Goal: Feedback & Contribution: Contribute content

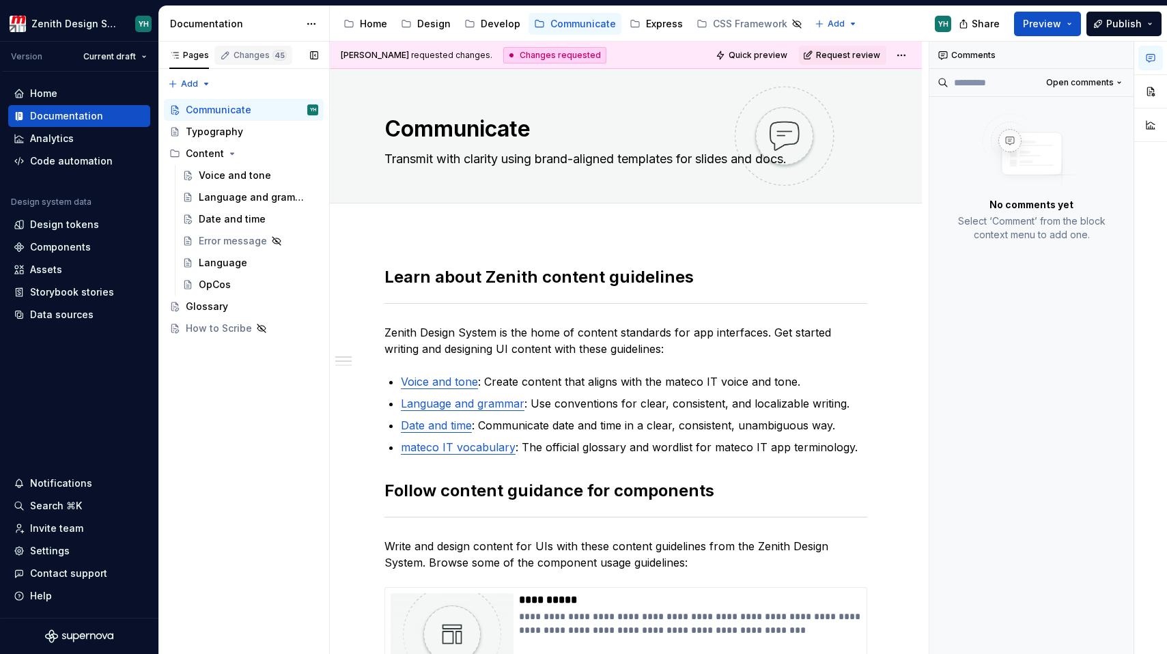
click at [257, 53] on div "Changes 45" at bounding box center [260, 55] width 53 height 11
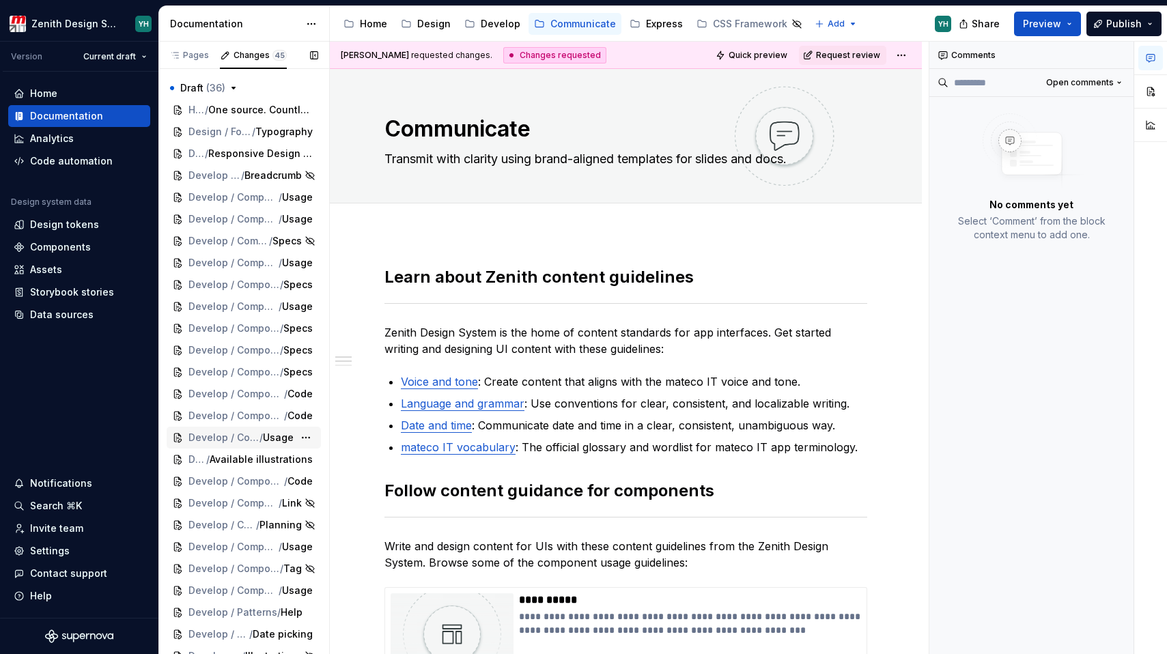
scroll to position [496, 0]
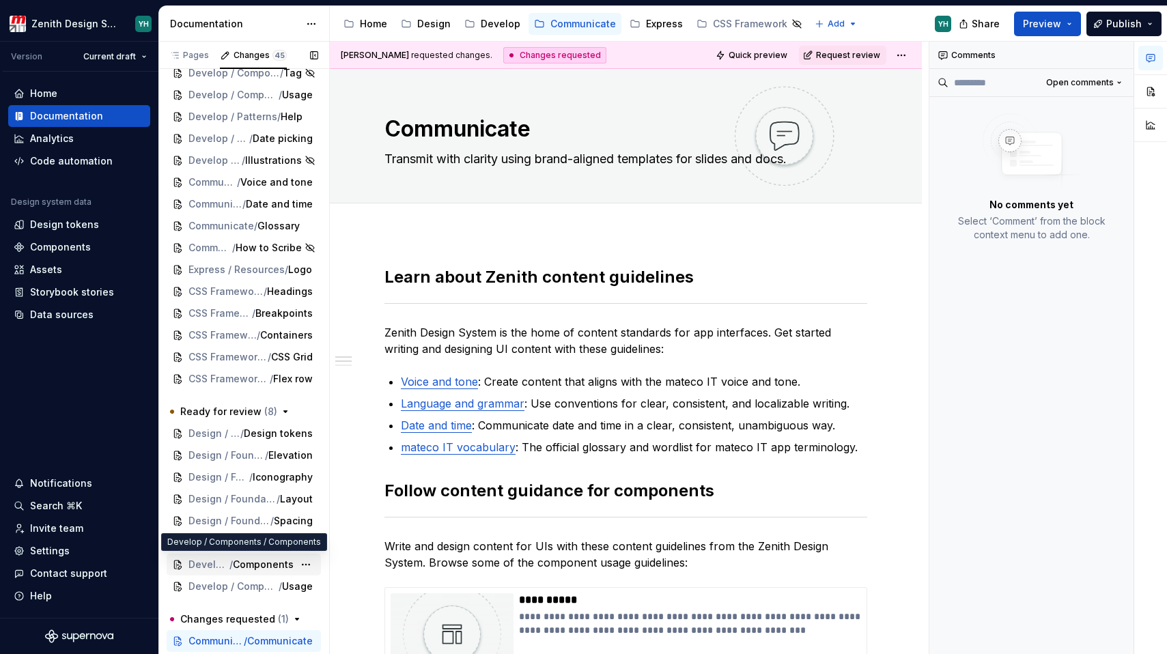
click at [229, 569] on span "/" at bounding box center [230, 565] width 3 height 14
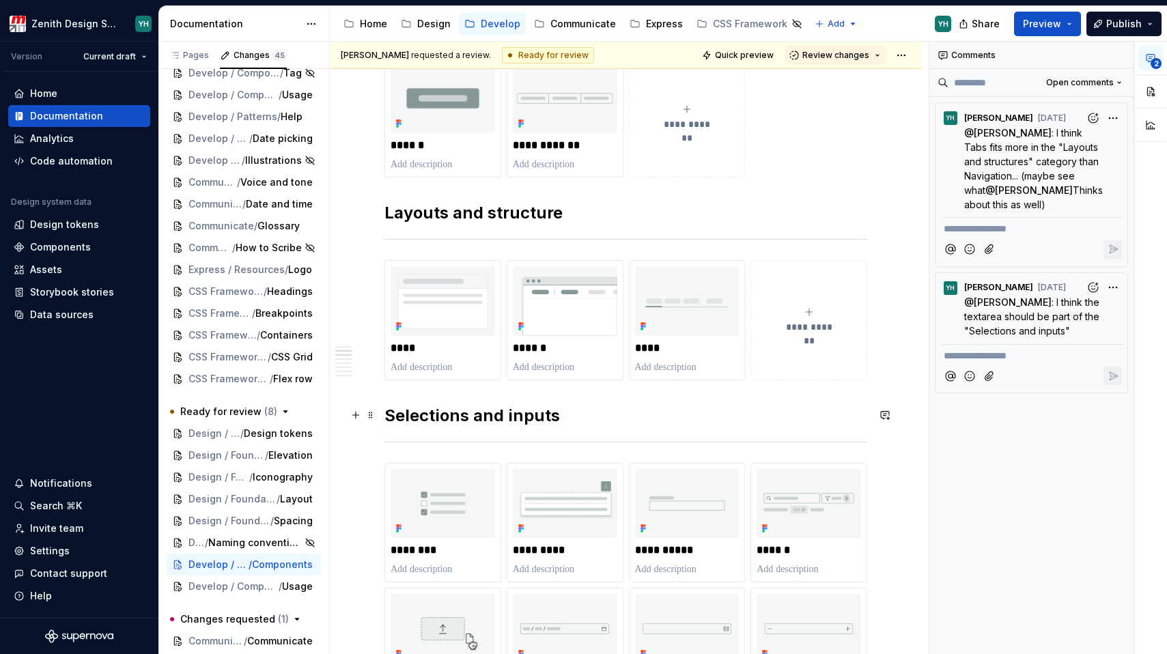
scroll to position [287, 0]
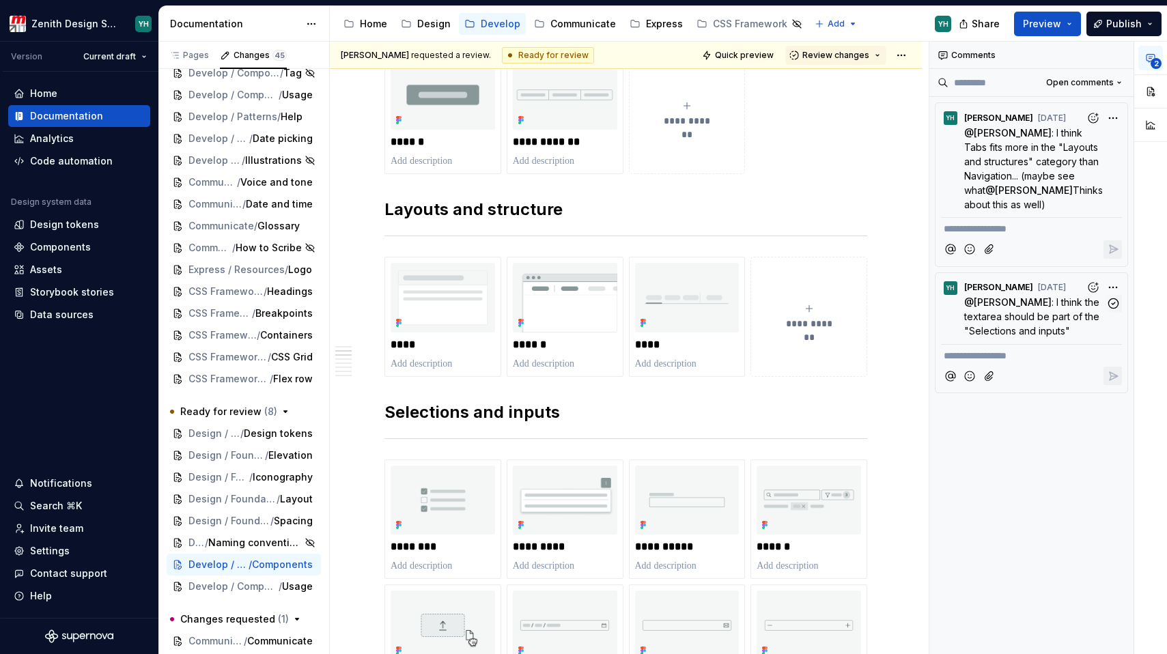
click at [1035, 326] on span ": I think the textarea should be part of the "Selections and inputs"" at bounding box center [1033, 316] width 138 height 40
click at [1024, 320] on span ": I think the textarea should be part of the "Selections and inputs"" at bounding box center [1033, 316] width 138 height 40
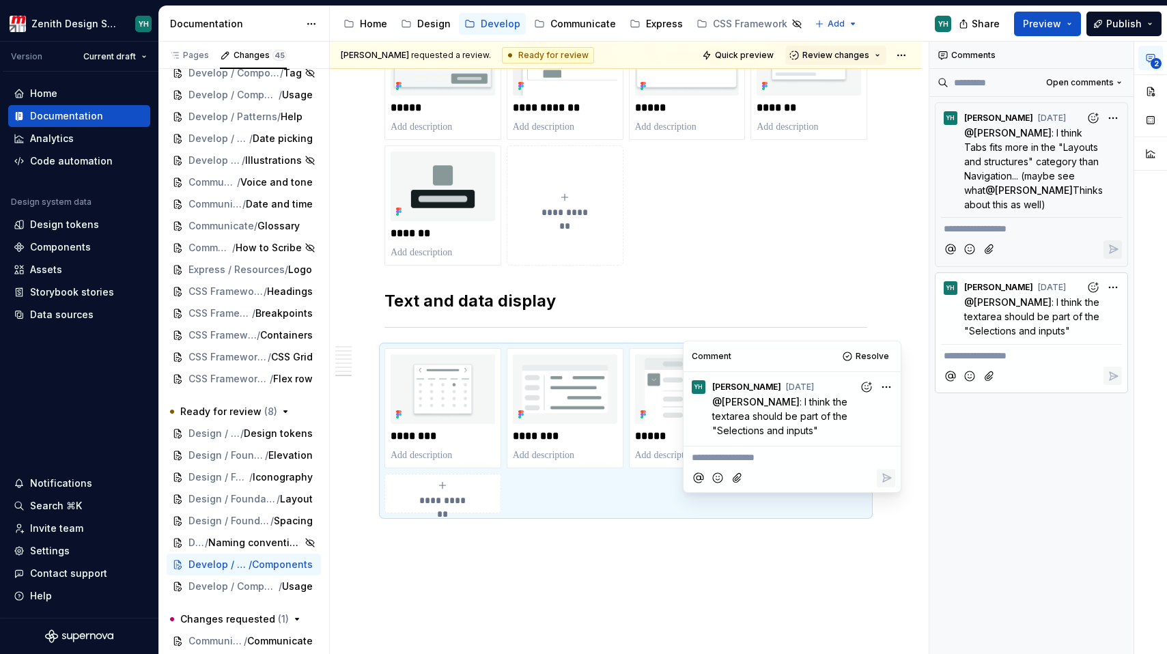
scroll to position [2277, 0]
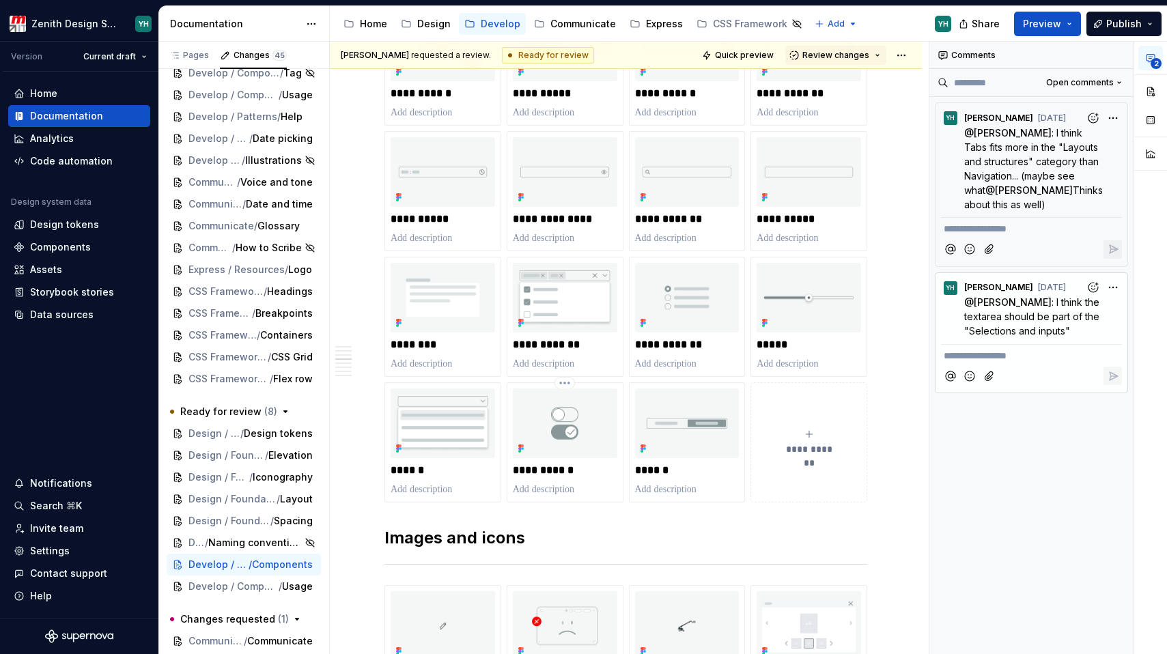
scroll to position [779, 0]
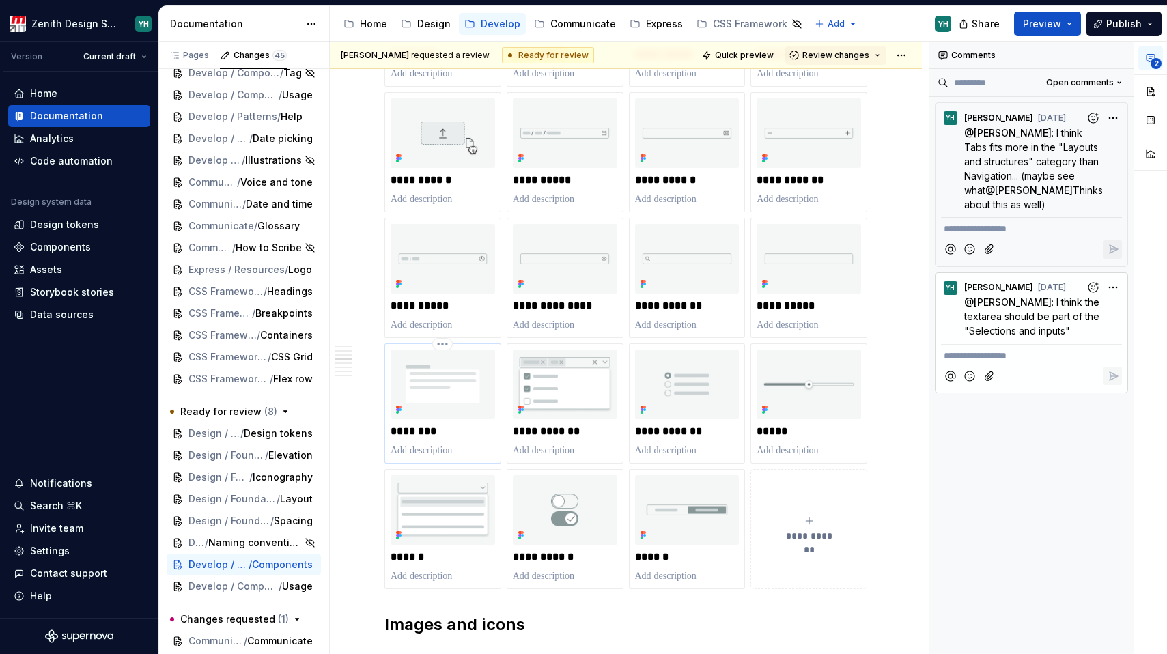
click at [447, 404] on img at bounding box center [443, 385] width 104 height 70
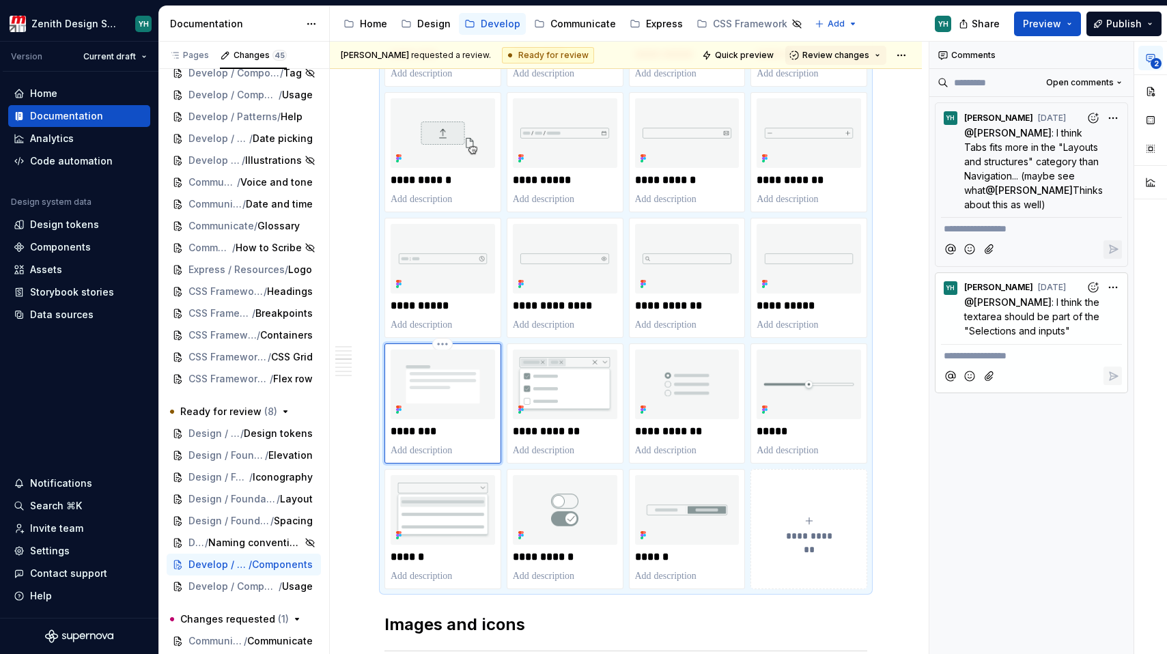
click at [451, 387] on img at bounding box center [443, 385] width 104 height 70
click at [1151, 85] on button "button" at bounding box center [1151, 91] width 25 height 25
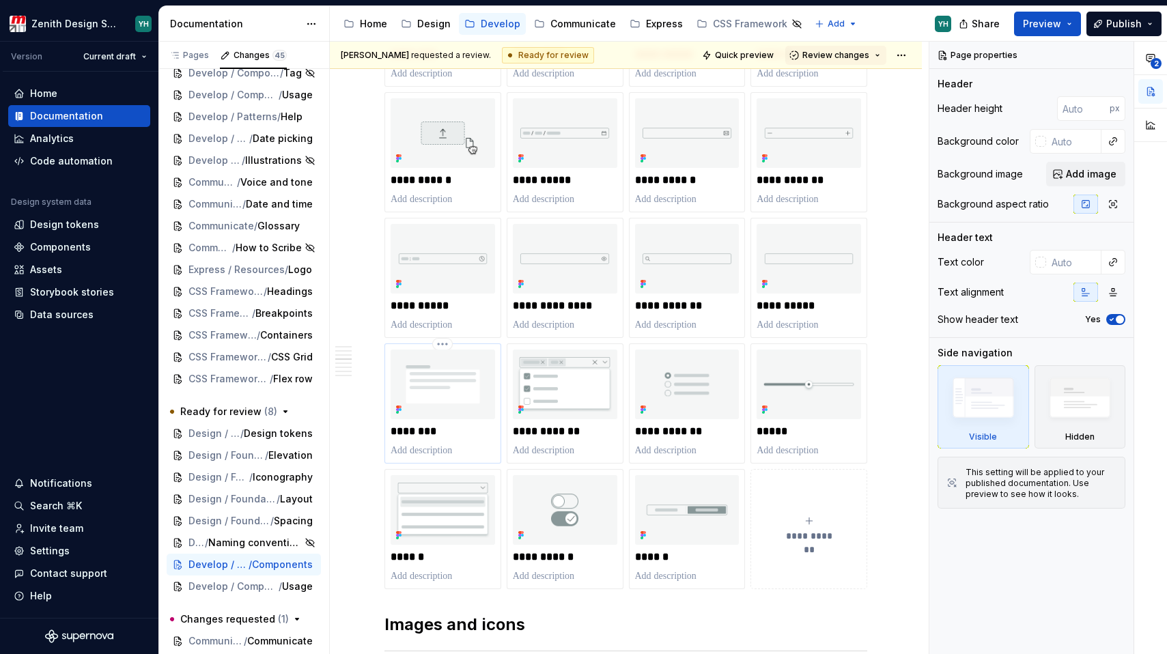
click at [450, 391] on img at bounding box center [443, 385] width 104 height 70
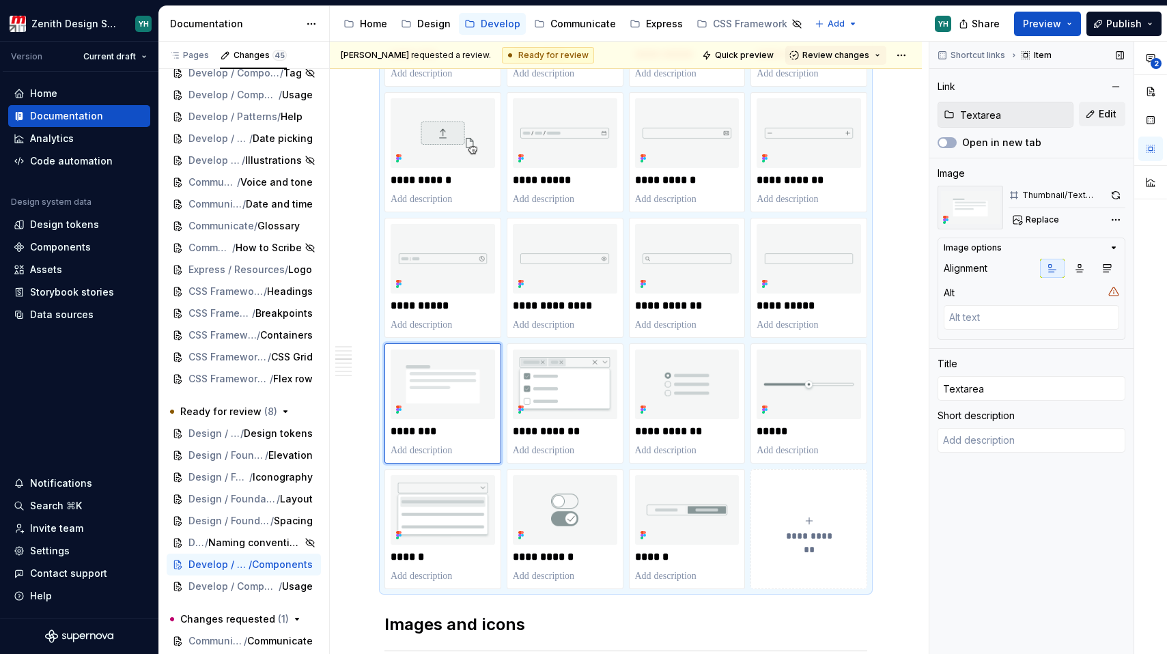
click at [979, 206] on img at bounding box center [971, 208] width 66 height 44
click at [1148, 64] on button "2" at bounding box center [1151, 58] width 25 height 25
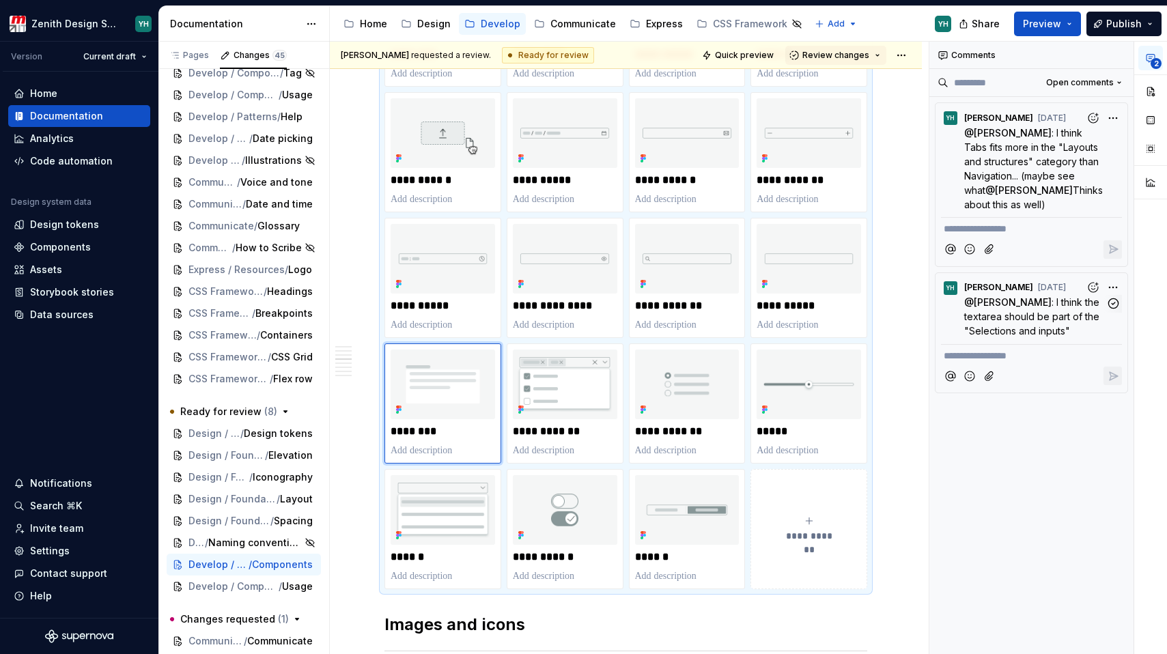
click at [1008, 321] on span ": I think the textarea should be part of the "Selections and inputs"" at bounding box center [1033, 316] width 138 height 40
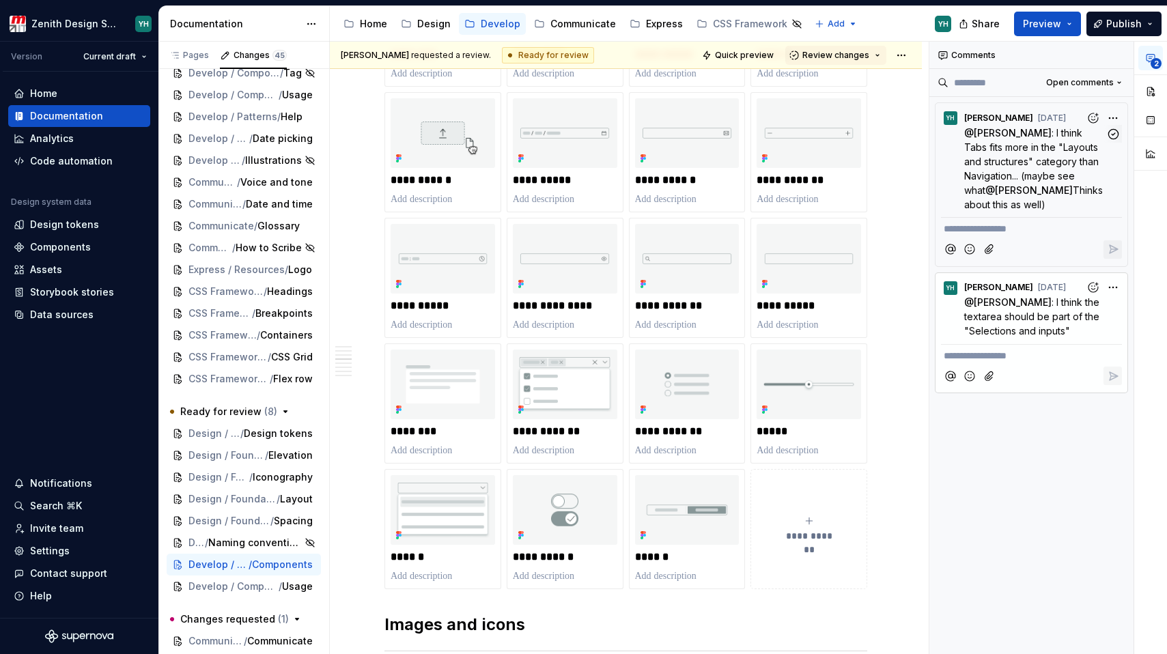
click at [1015, 128] on span ": I think Tabs fits more in the "Layouts and structures" category than Navigati…" at bounding box center [1032, 161] width 137 height 69
click at [1011, 180] on span ": I think Tabs fits more in the "Layouts and structures" category than Navigati…" at bounding box center [1032, 161] width 137 height 69
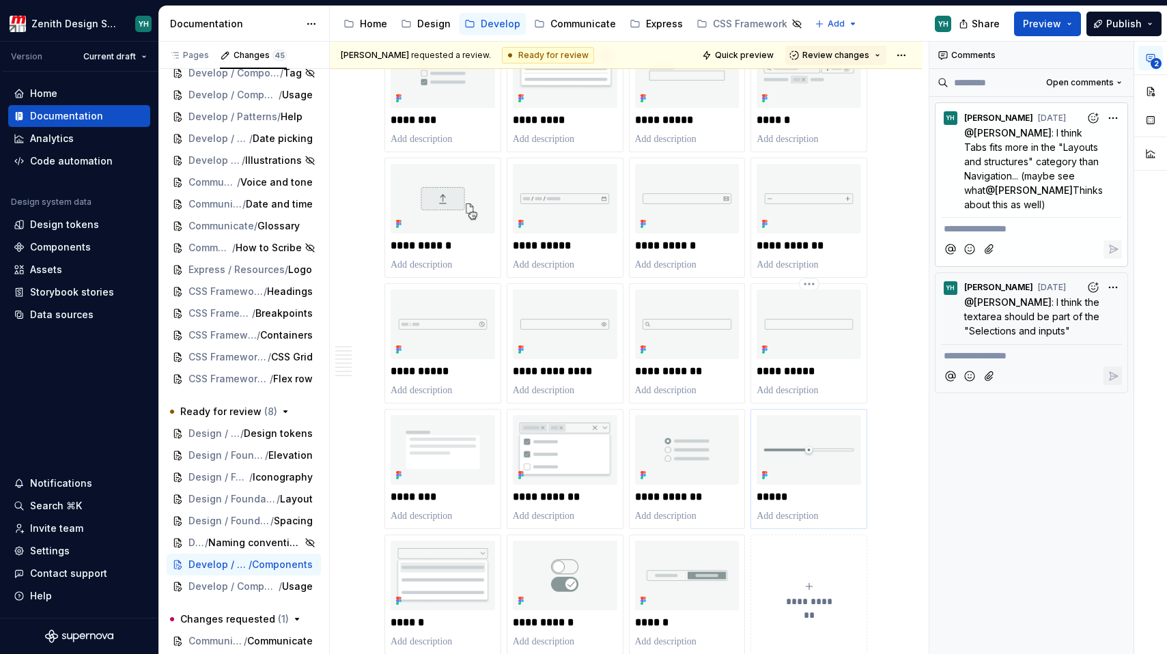
scroll to position [704, 0]
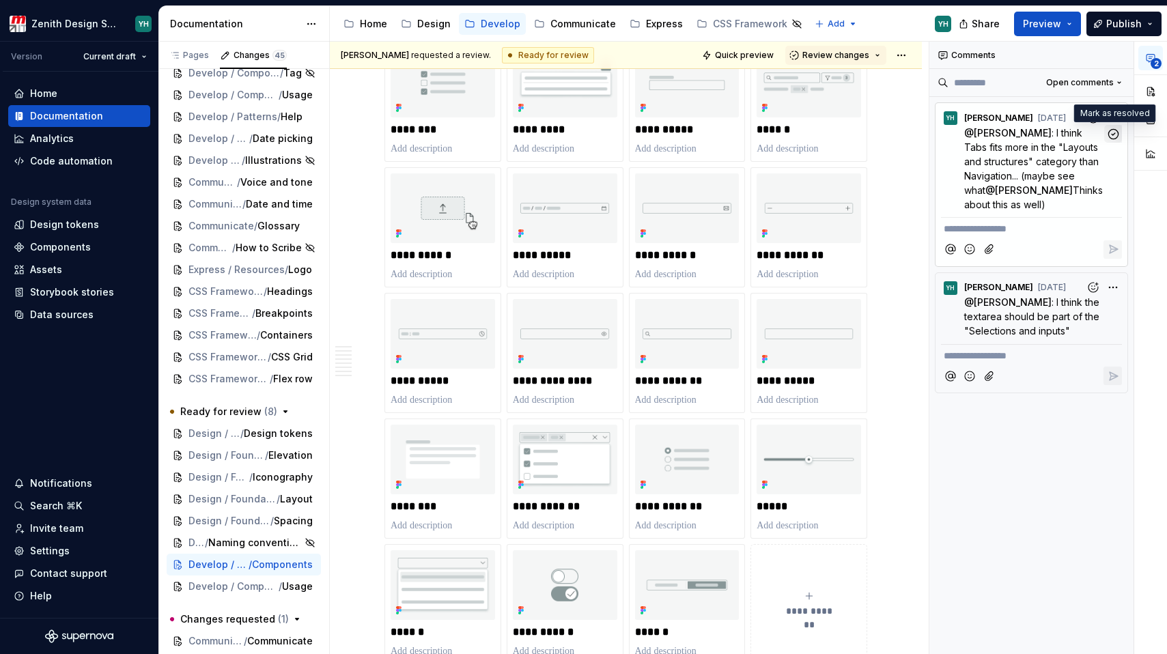
click at [1113, 134] on icon "button" at bounding box center [1113, 134] width 10 height 10
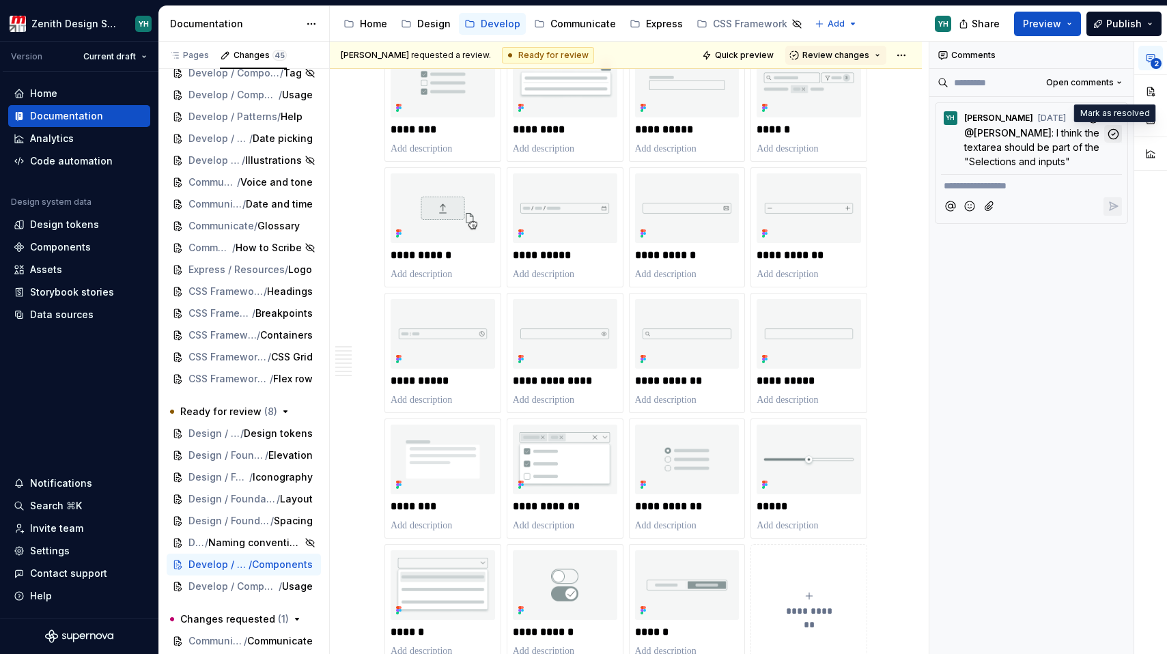
click at [1115, 132] on icon "button" at bounding box center [1113, 134] width 10 height 10
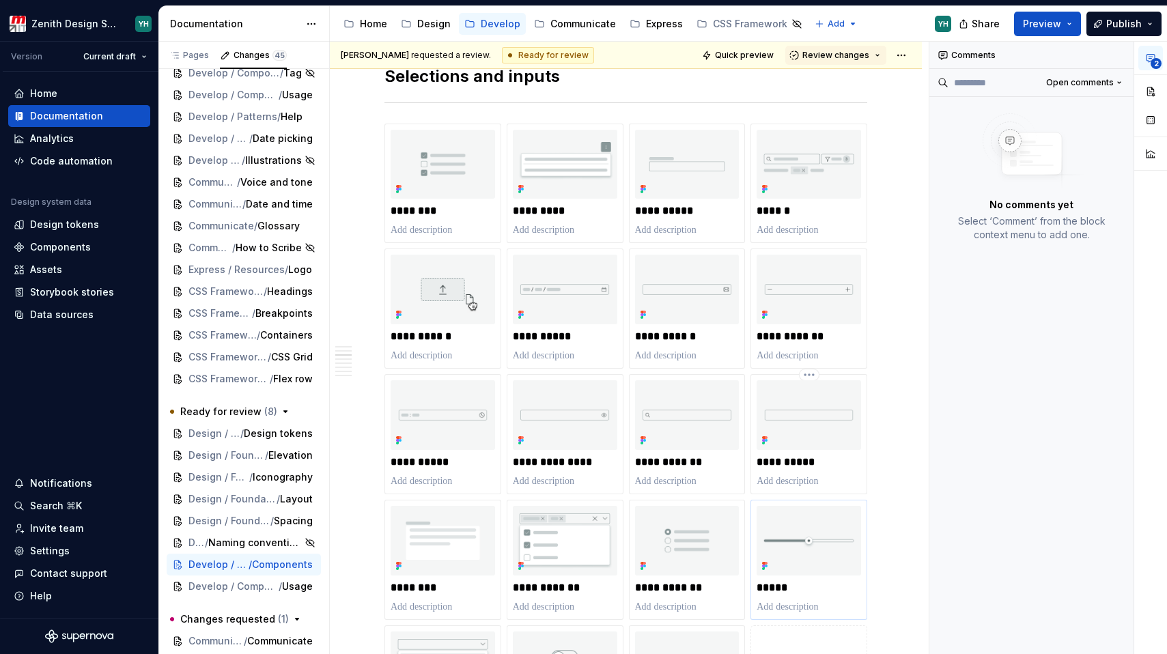
scroll to position [621, 0]
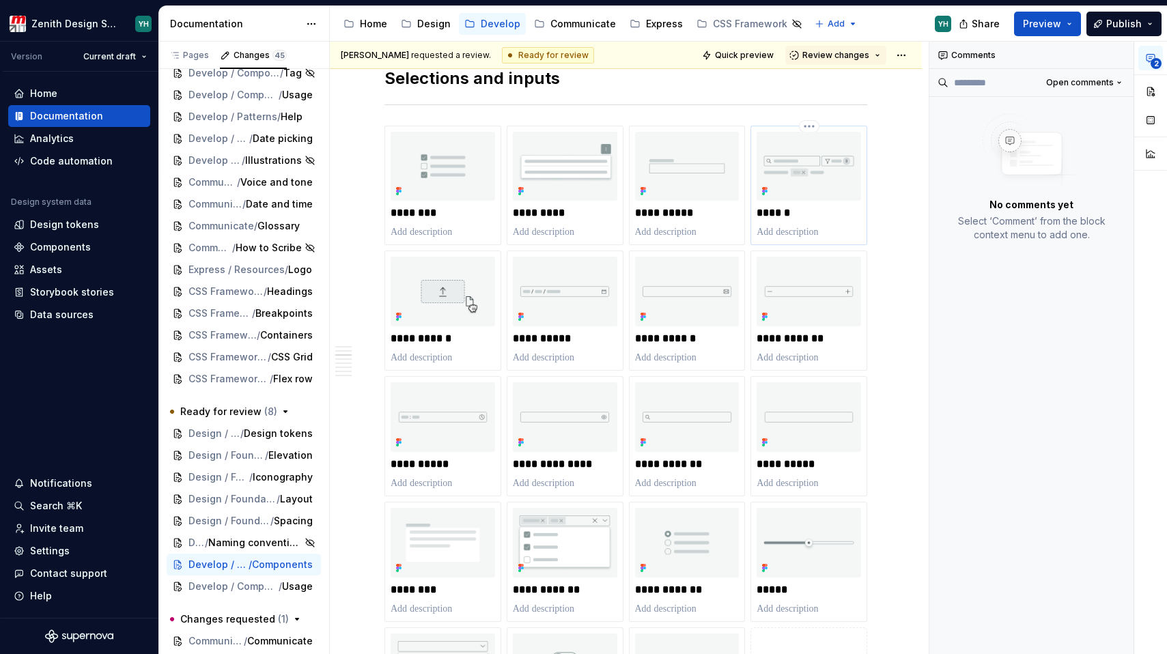
click at [865, 162] on div "******" at bounding box center [809, 186] width 117 height 120
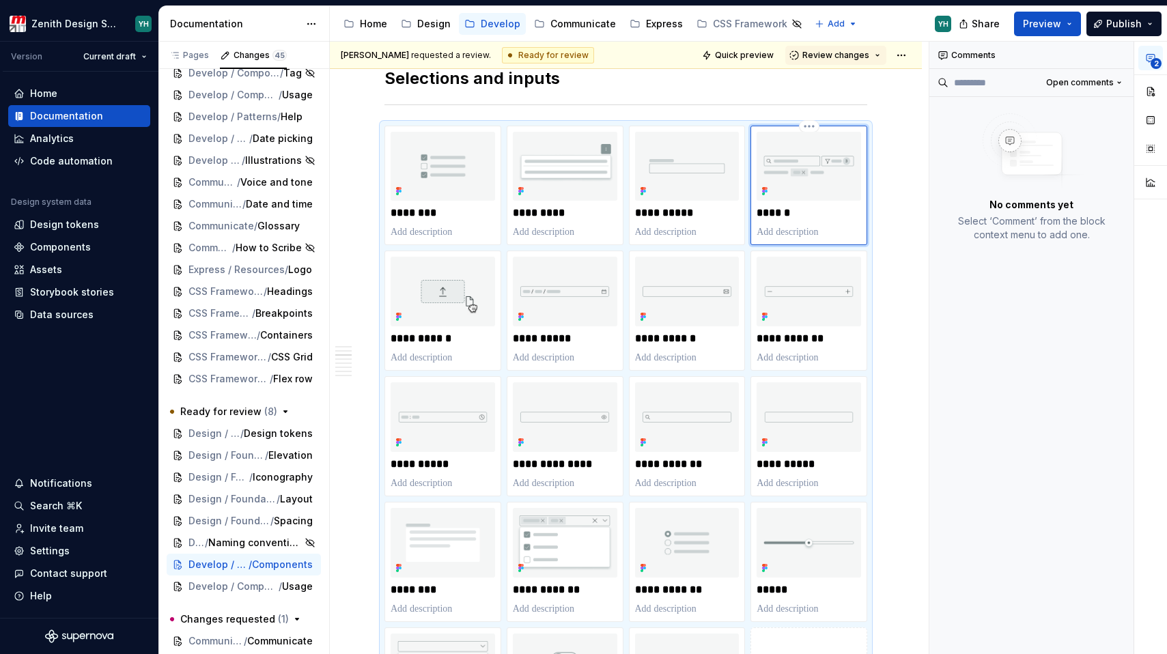
click at [831, 207] on p "******" at bounding box center [809, 213] width 104 height 14
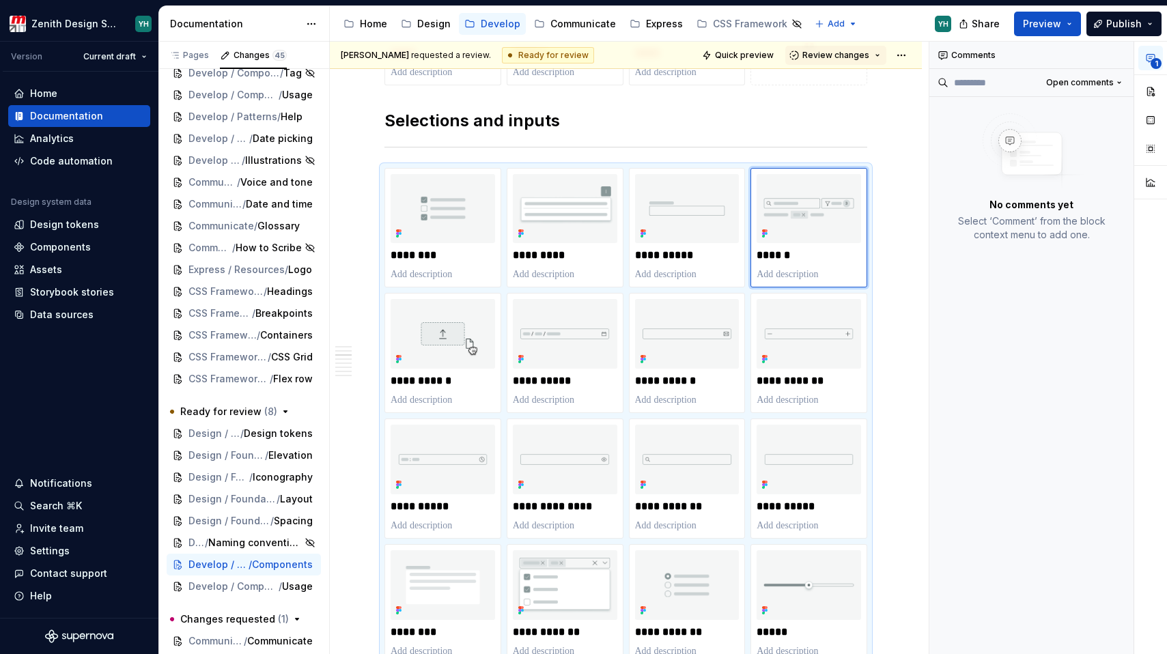
scroll to position [578, 0]
click at [826, 111] on h2 "Selections and inputs" at bounding box center [626, 122] width 483 height 22
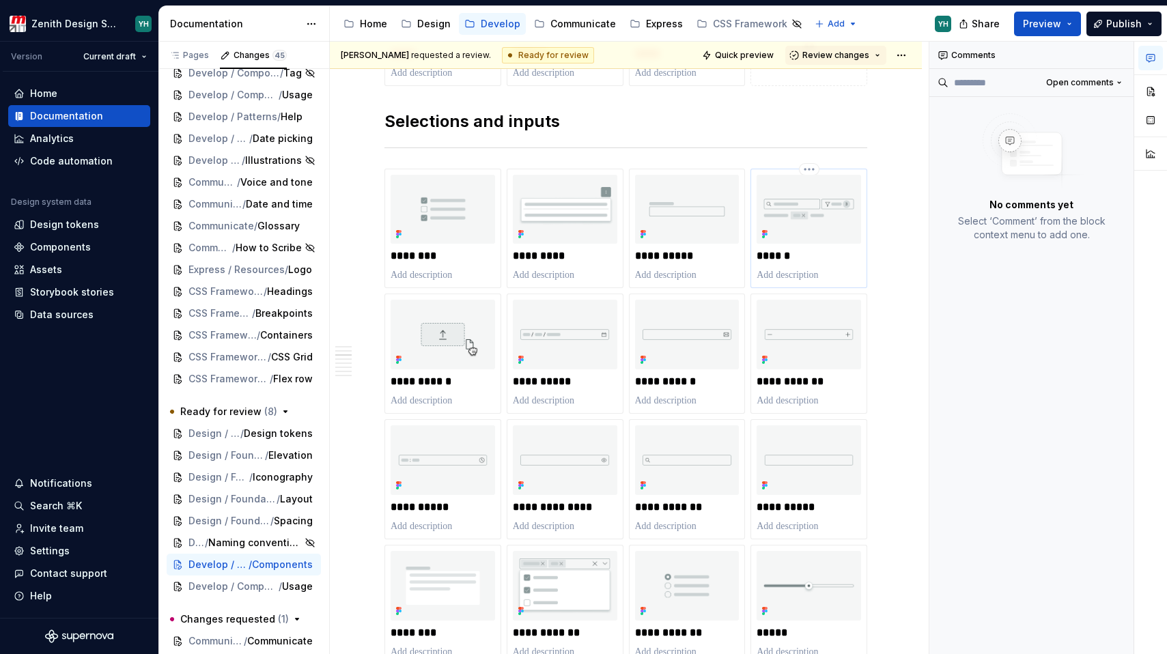
click at [833, 212] on img at bounding box center [809, 210] width 104 height 70
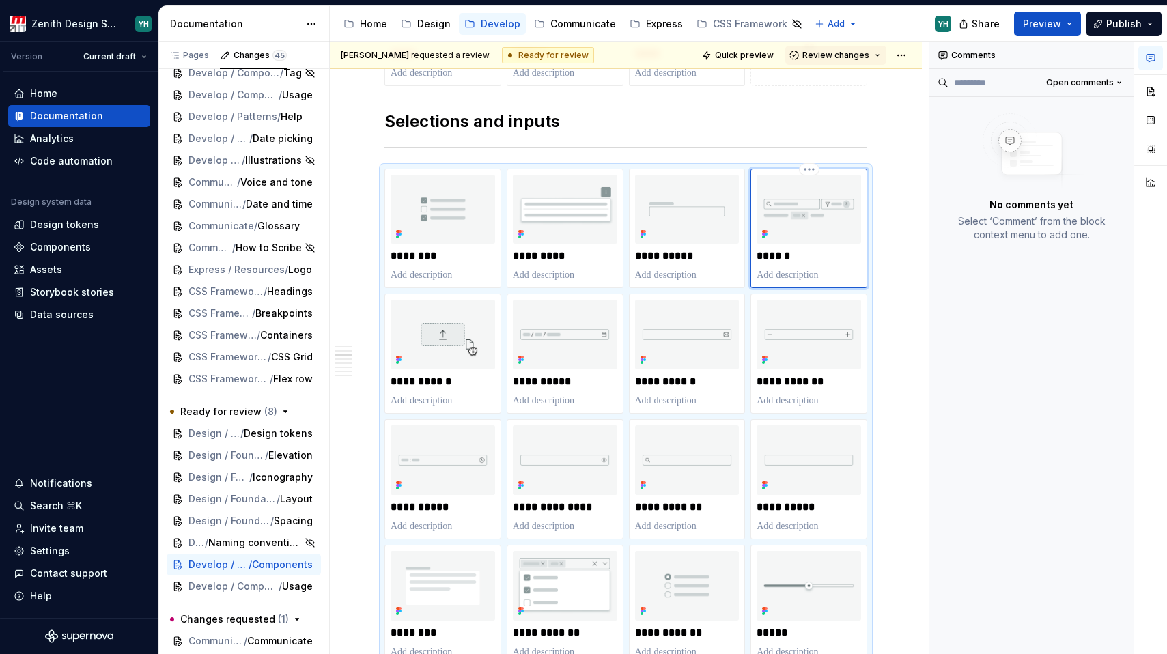
click at [813, 195] on img at bounding box center [809, 210] width 104 height 70
click at [851, 171] on div "******" at bounding box center [809, 229] width 117 height 120
click at [867, 170] on div "**********" at bounding box center [626, 480] width 483 height 622
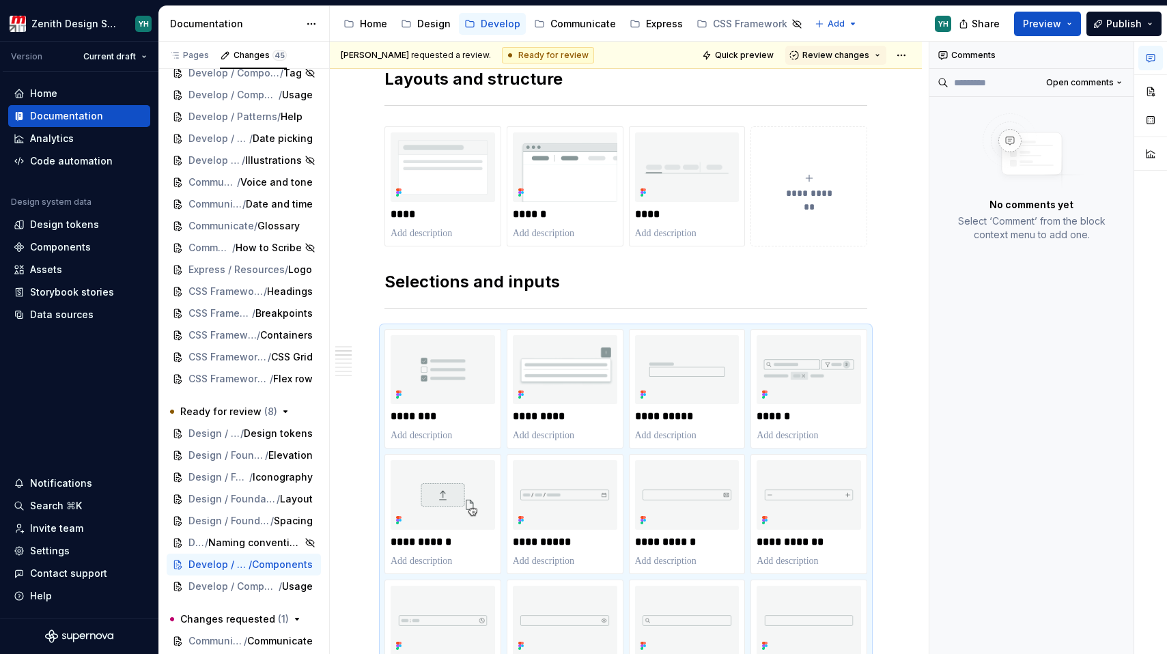
scroll to position [401, 0]
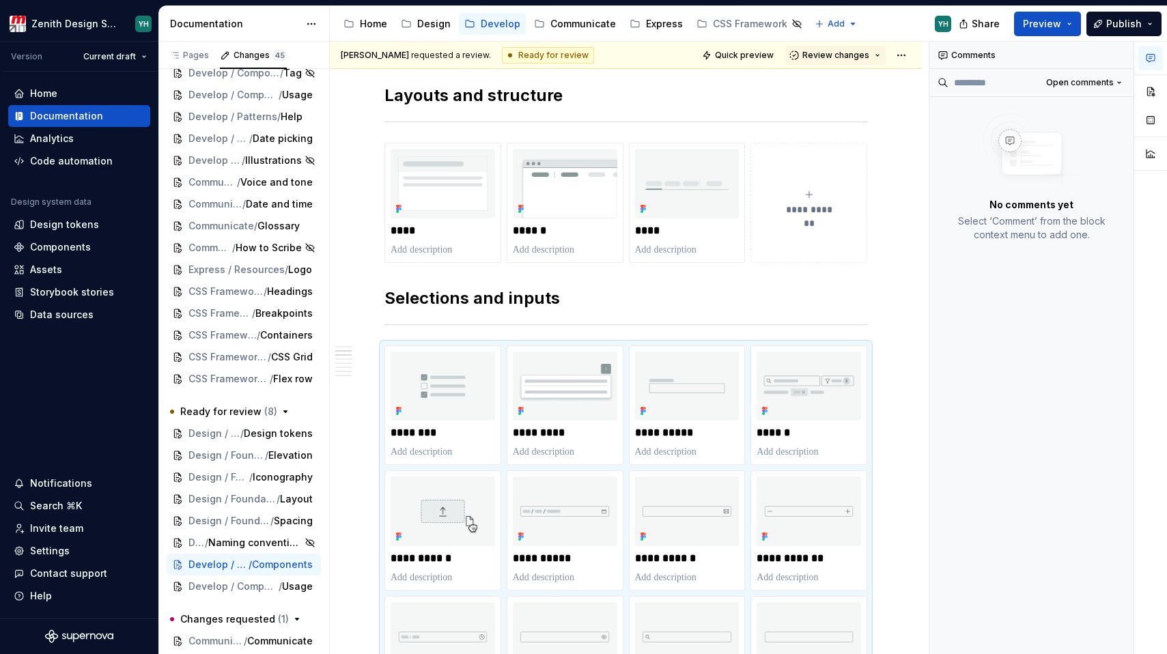
click at [846, 181] on button "**********" at bounding box center [809, 203] width 117 height 120
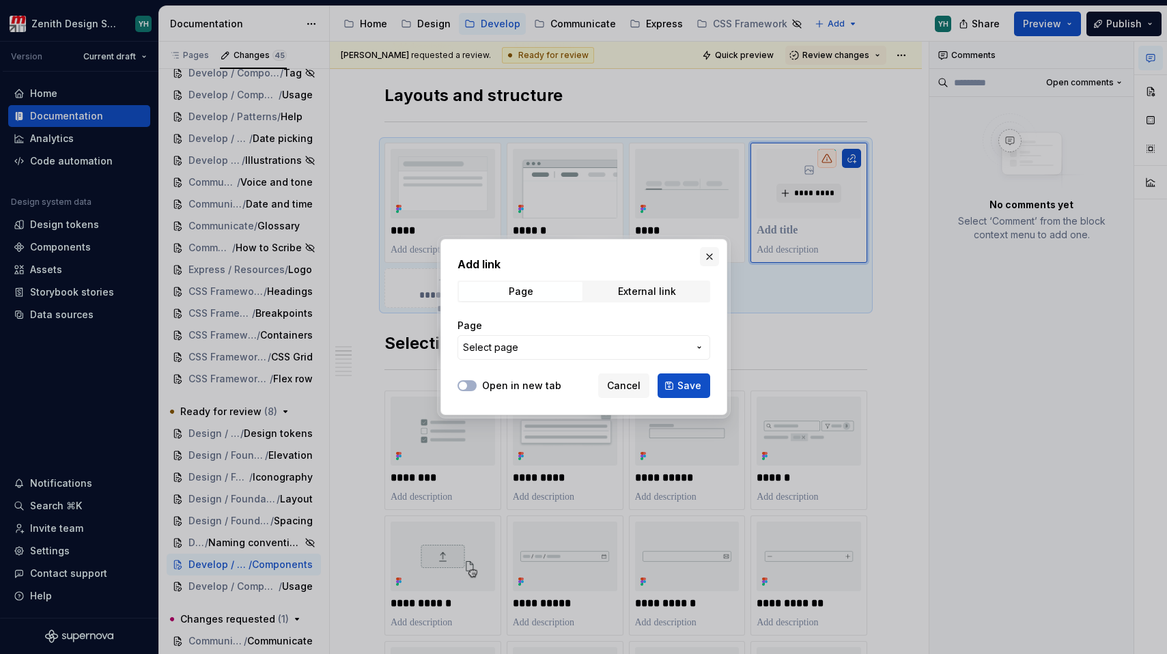
click at [709, 252] on button "button" at bounding box center [709, 256] width 19 height 19
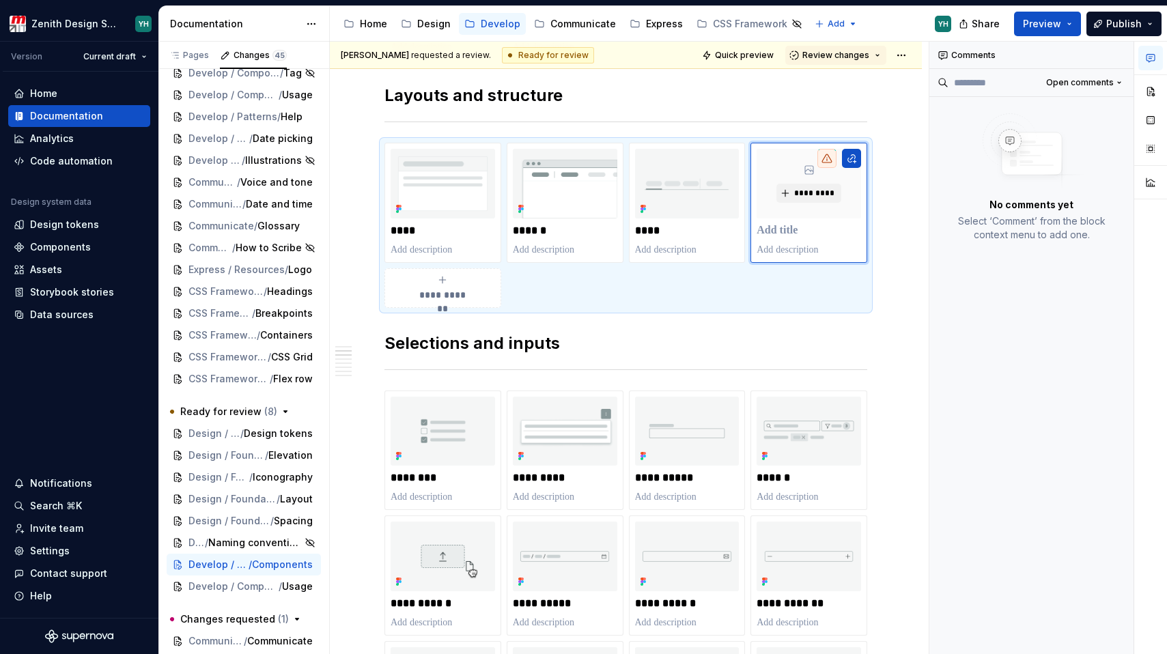
click at [770, 306] on div "**********" at bounding box center [626, 225] width 483 height 165
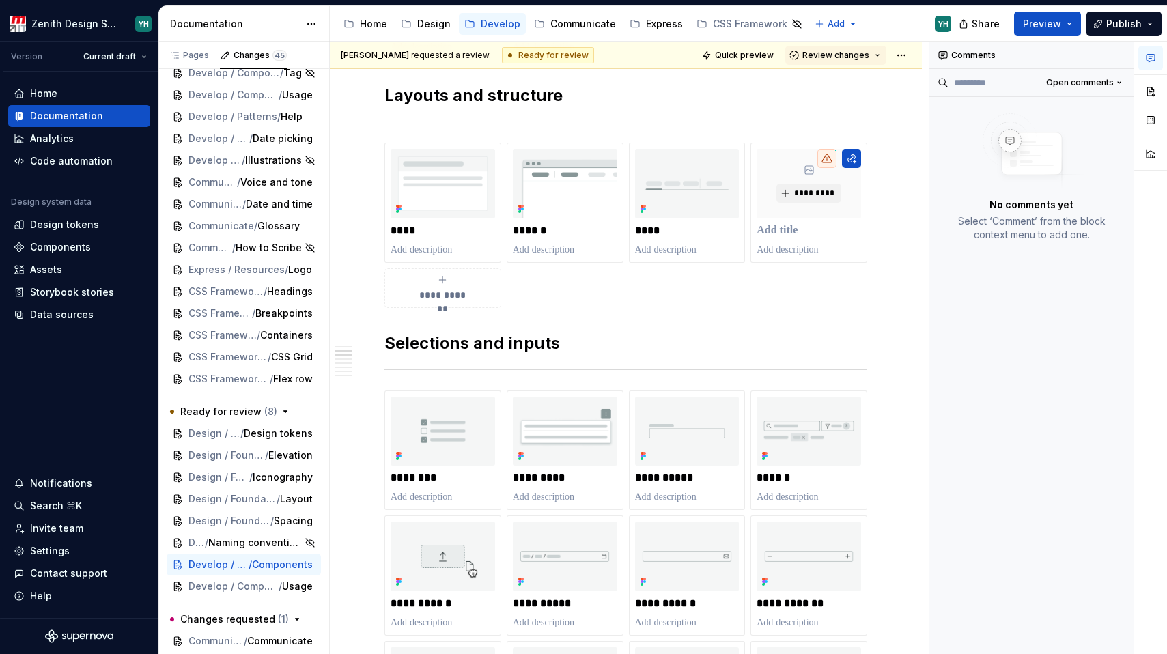
click at [701, 339] on h2 "Selections and inputs" at bounding box center [626, 344] width 483 height 22
click at [527, 344] on strong "Selections and inputs" at bounding box center [473, 343] width 176 height 20
click at [216, 581] on span "Develop / Components / Badge" at bounding box center [223, 587] width 71 height 14
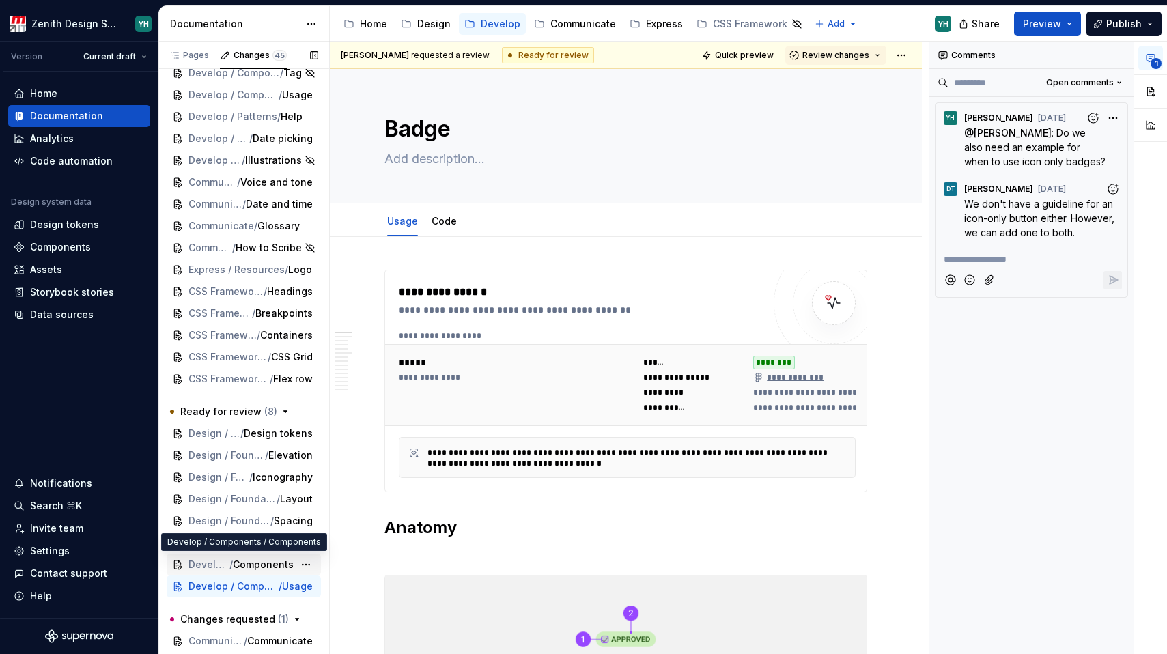
click at [217, 565] on span "Develop / Components" at bounding box center [208, 565] width 41 height 14
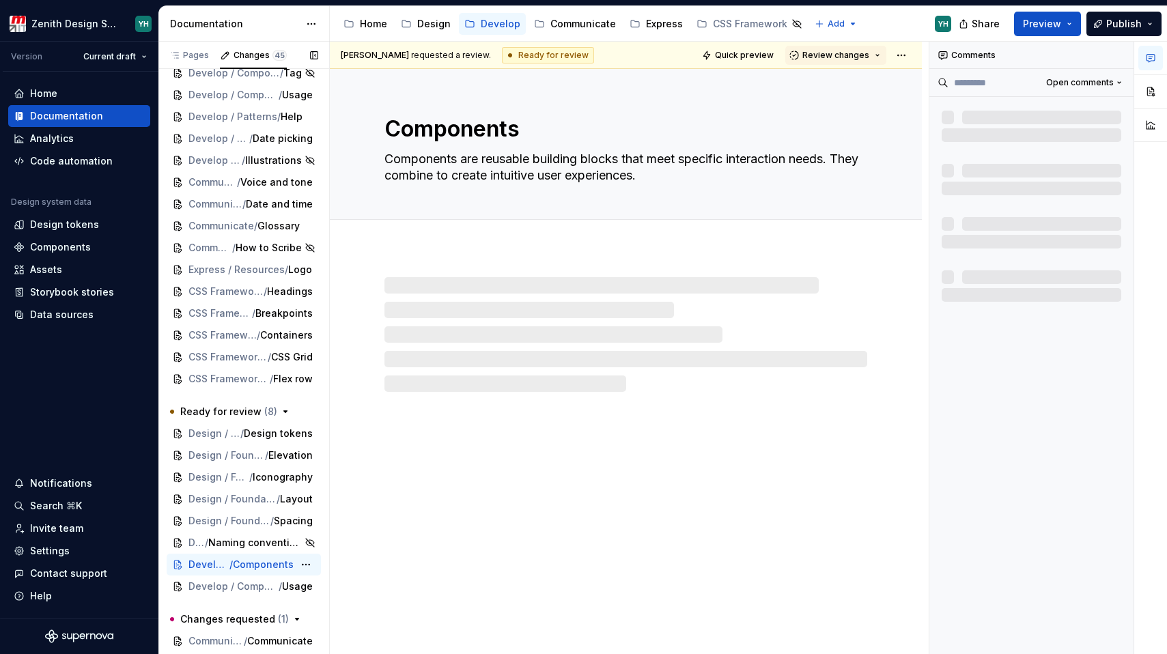
type textarea "*"
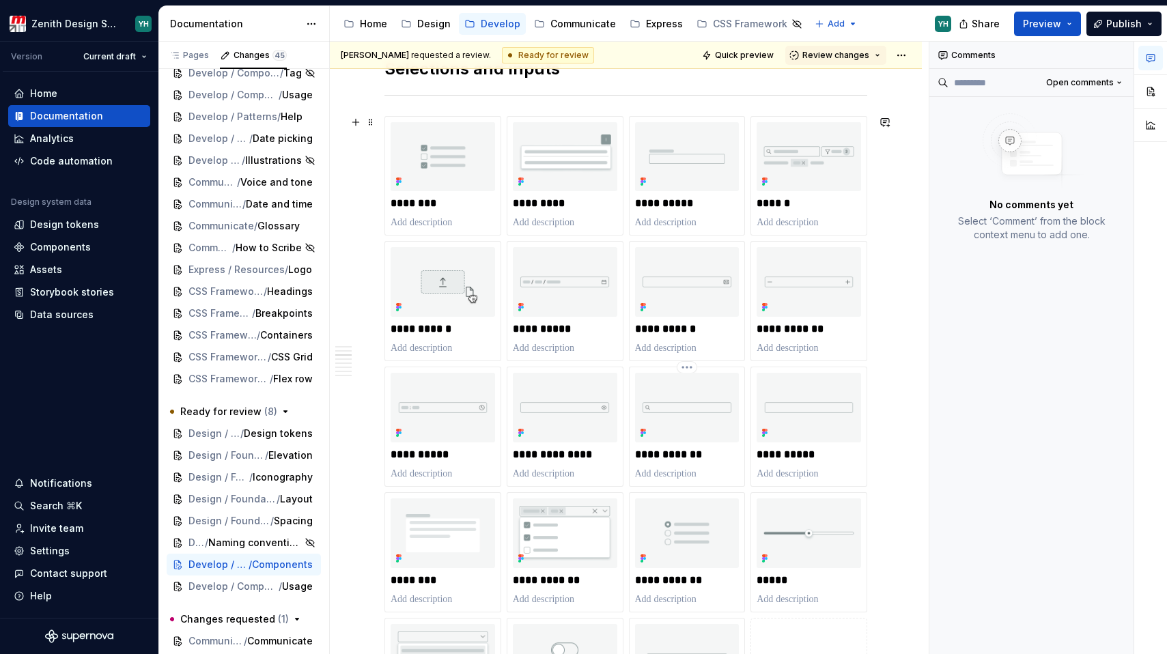
scroll to position [655, 0]
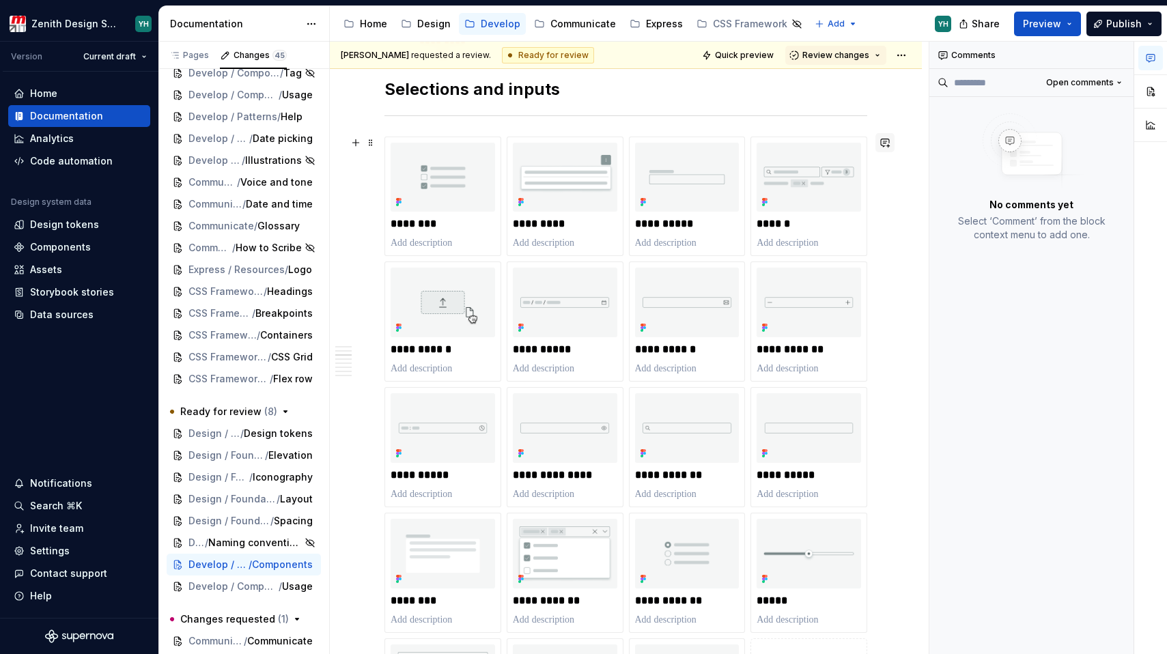
click at [885, 141] on button "button" at bounding box center [885, 142] width 19 height 19
click at [711, 186] on icon "Add emoji" at bounding box center [710, 189] width 14 height 14
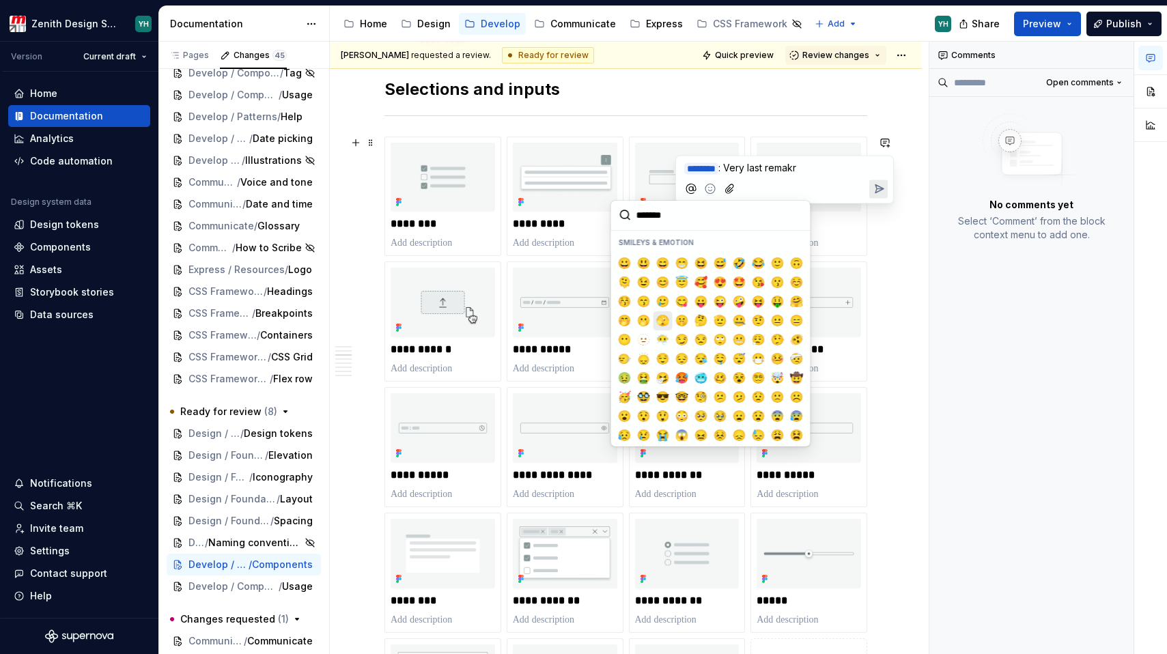
click at [666, 317] on span "🫣" at bounding box center [663, 321] width 11 height 14
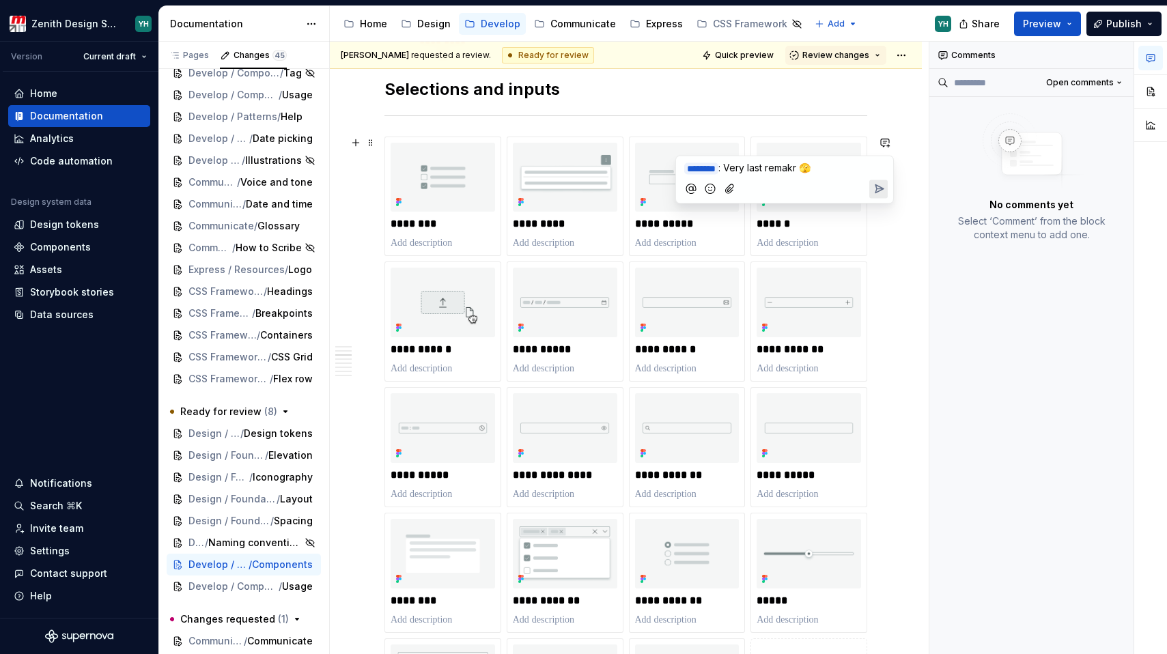
click at [808, 168] on span ": Very last remakr 🫣" at bounding box center [764, 168] width 92 height 12
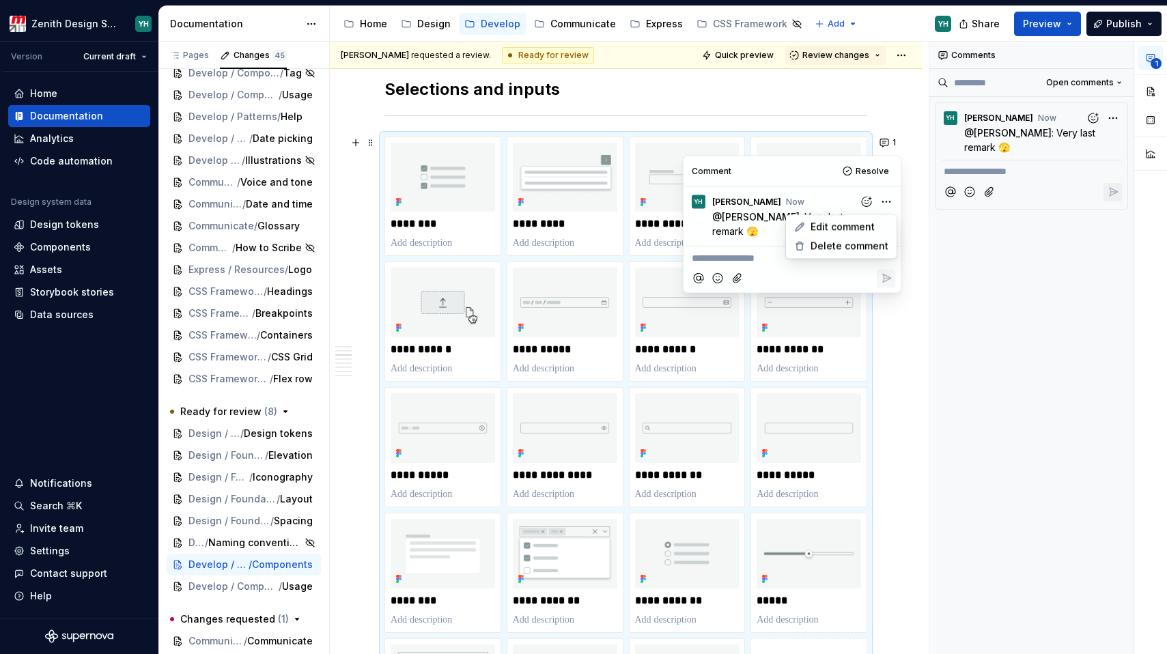
click at [886, 200] on html "Zenith Design System YH Version Current draft Home Documentation Analytics Code…" at bounding box center [583, 327] width 1167 height 654
click at [844, 229] on span "Edit comment" at bounding box center [843, 228] width 64 height 14
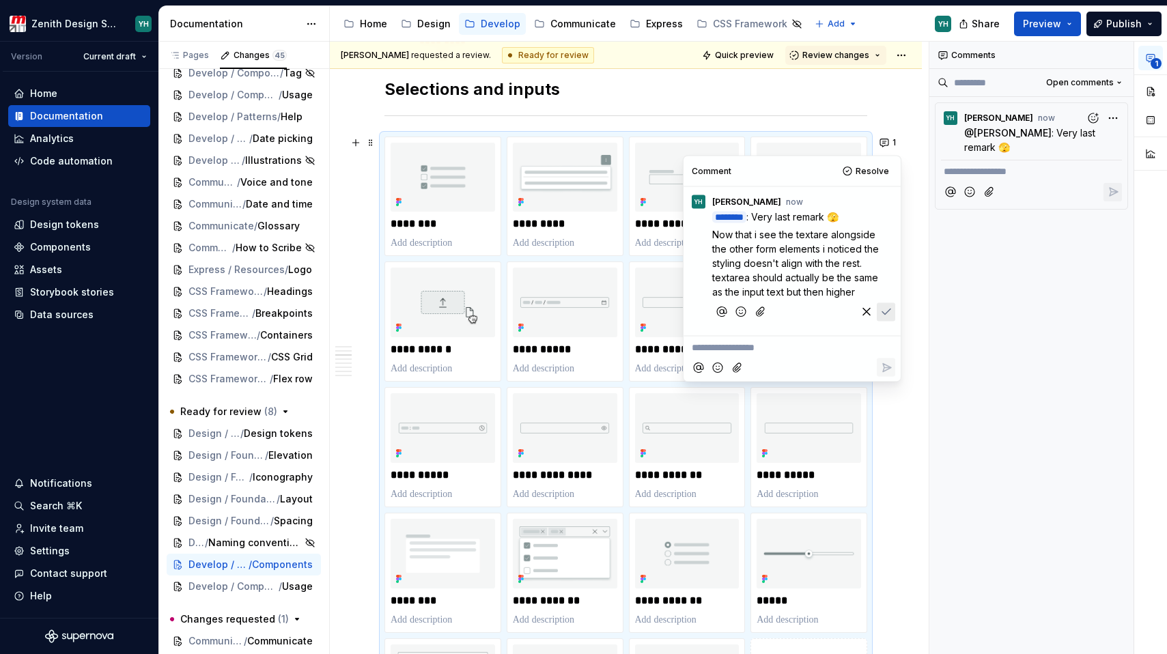
click at [891, 319] on icon "Save" at bounding box center [887, 312] width 14 height 14
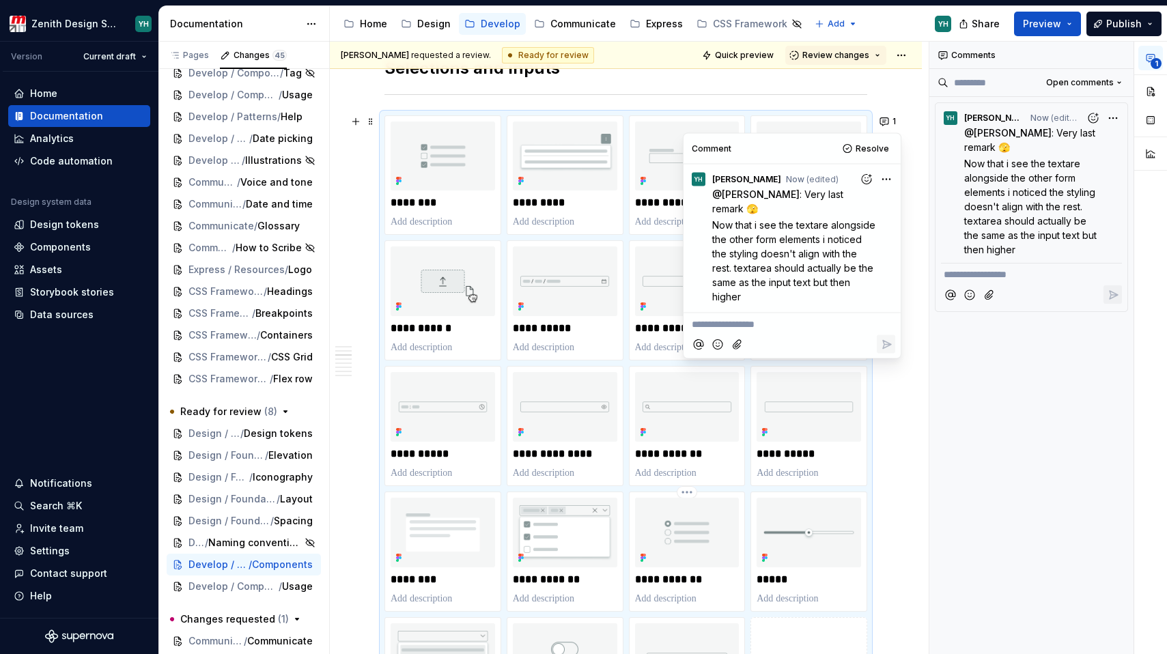
scroll to position [678, 0]
click at [759, 286] on p "Now that i see the textare alongside the other form elements i noticed the styl…" at bounding box center [795, 261] width 167 height 86
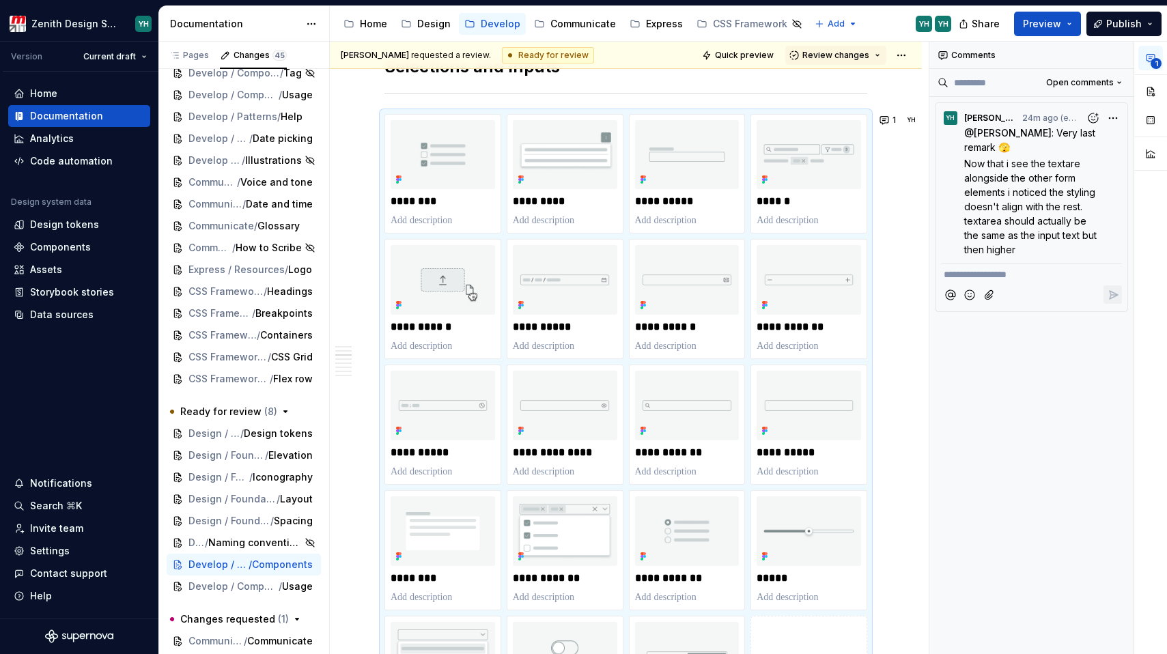
type textarea "*"
